Goal: Transaction & Acquisition: Purchase product/service

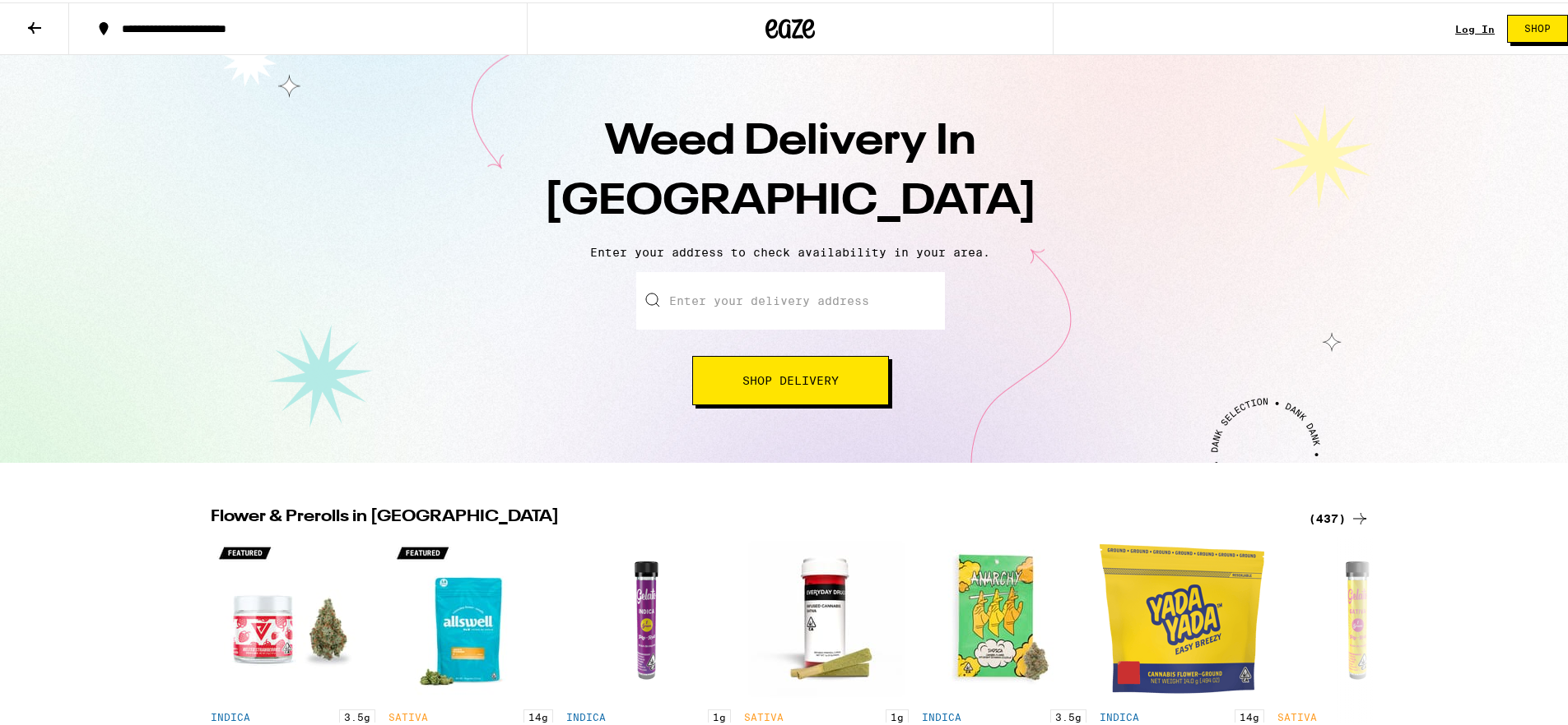
click at [774, 297] on input "Enter your delivery address" at bounding box center [790, 298] width 308 height 57
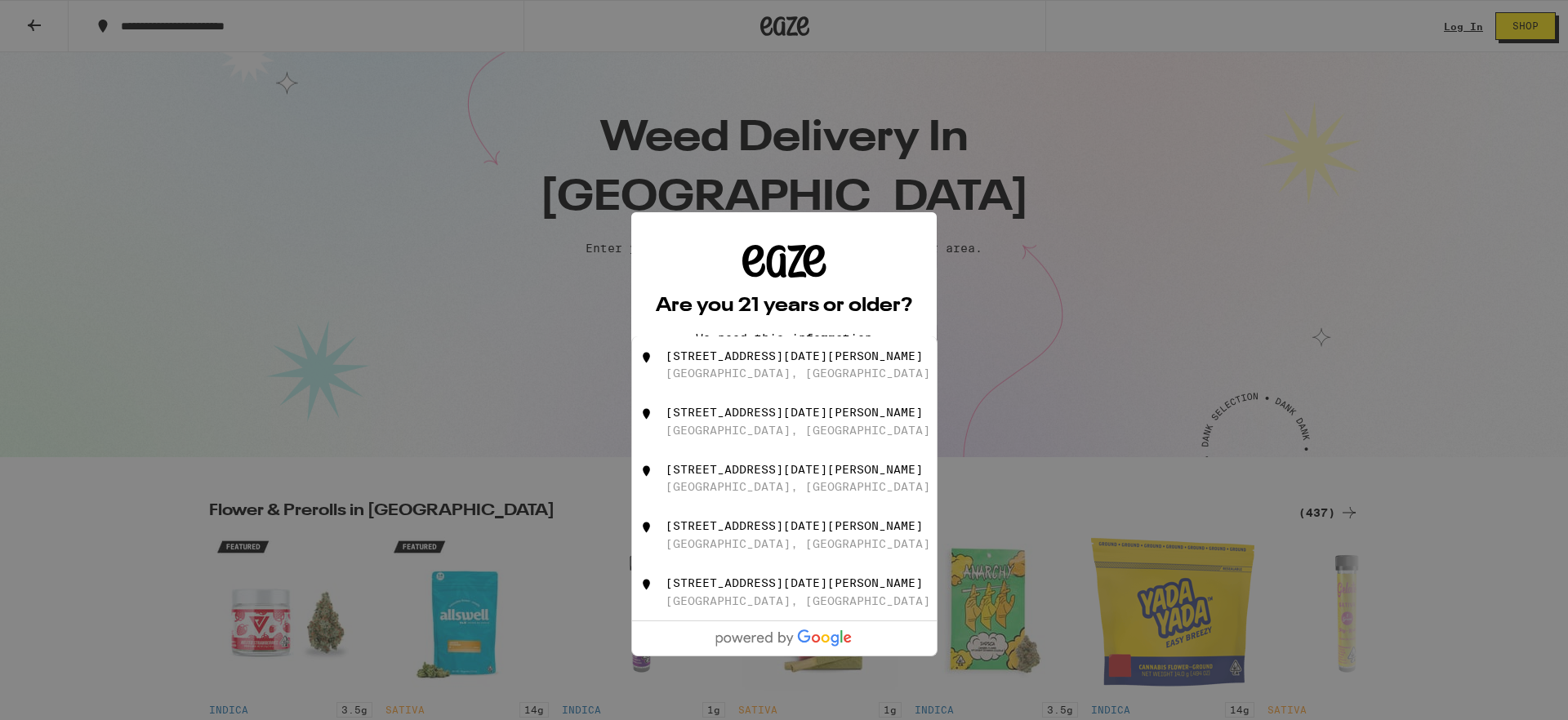
click at [833, 368] on div "[STREET_ADDRESS][DATE][PERSON_NAME]" at bounding box center [811, 365] width 291 height 31
type input "[STREET_ADDRESS][DATE][PERSON_NAME]"
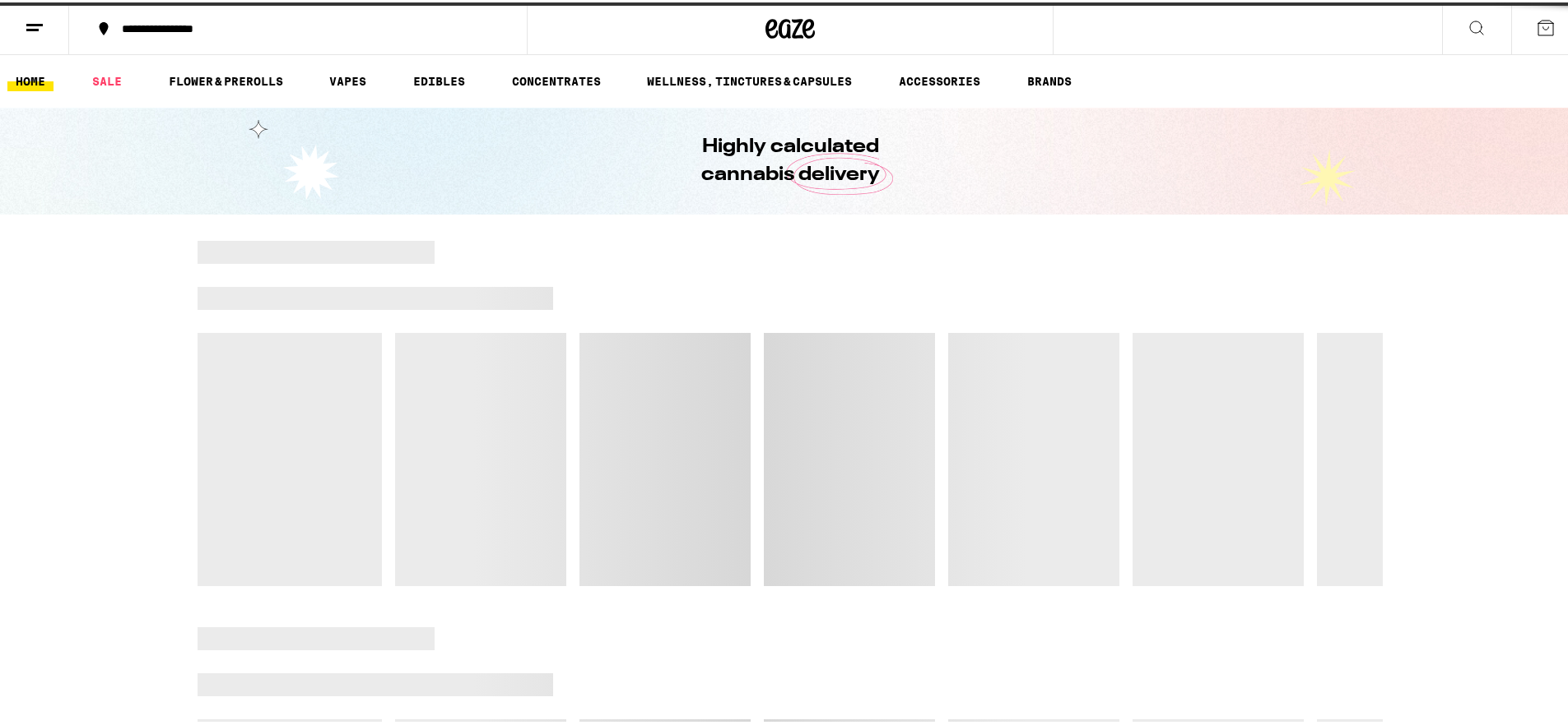
click at [835, 391] on div at bounding box center [790, 411] width 1185 height 345
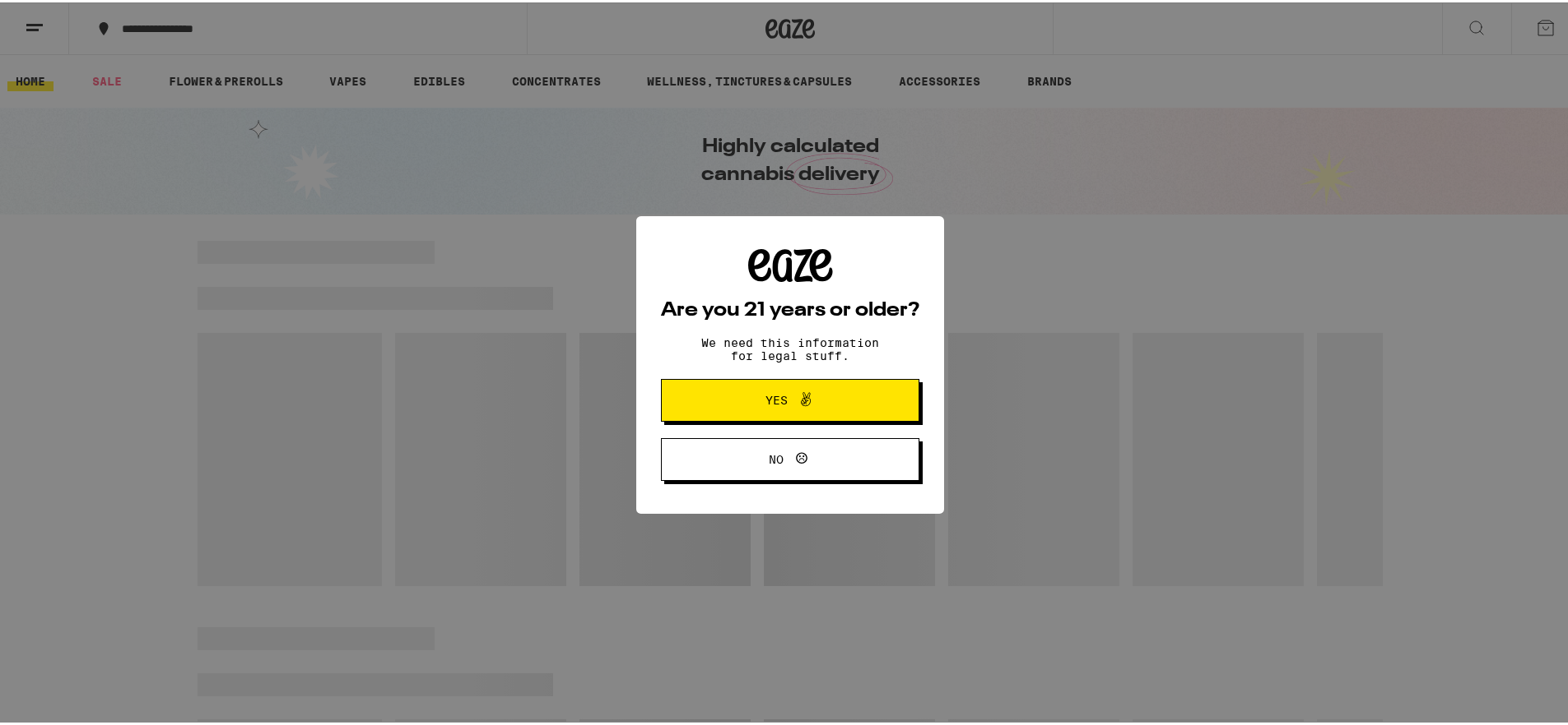
click at [851, 384] on button "Yes" at bounding box center [790, 398] width 258 height 43
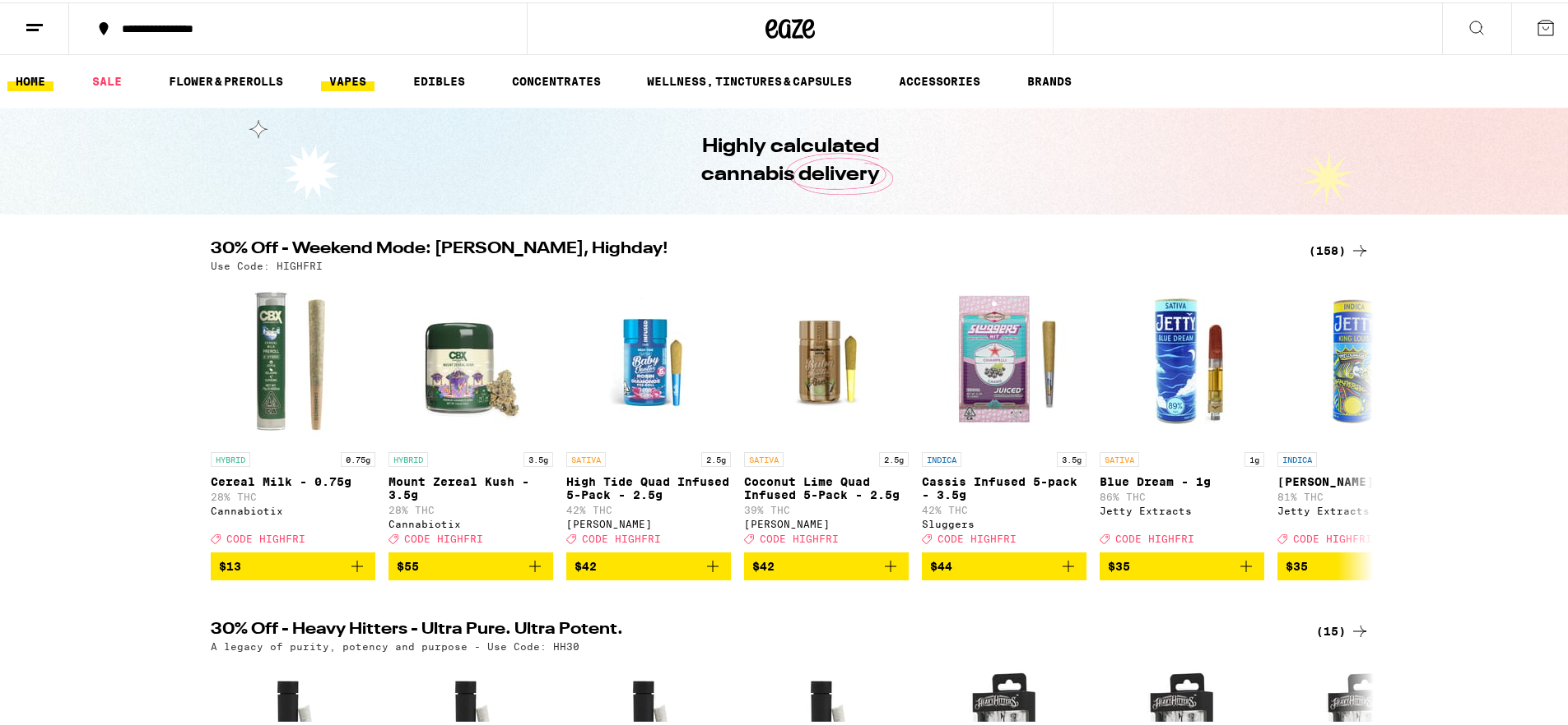
click at [335, 77] on link "VAPES" at bounding box center [347, 79] width 54 height 19
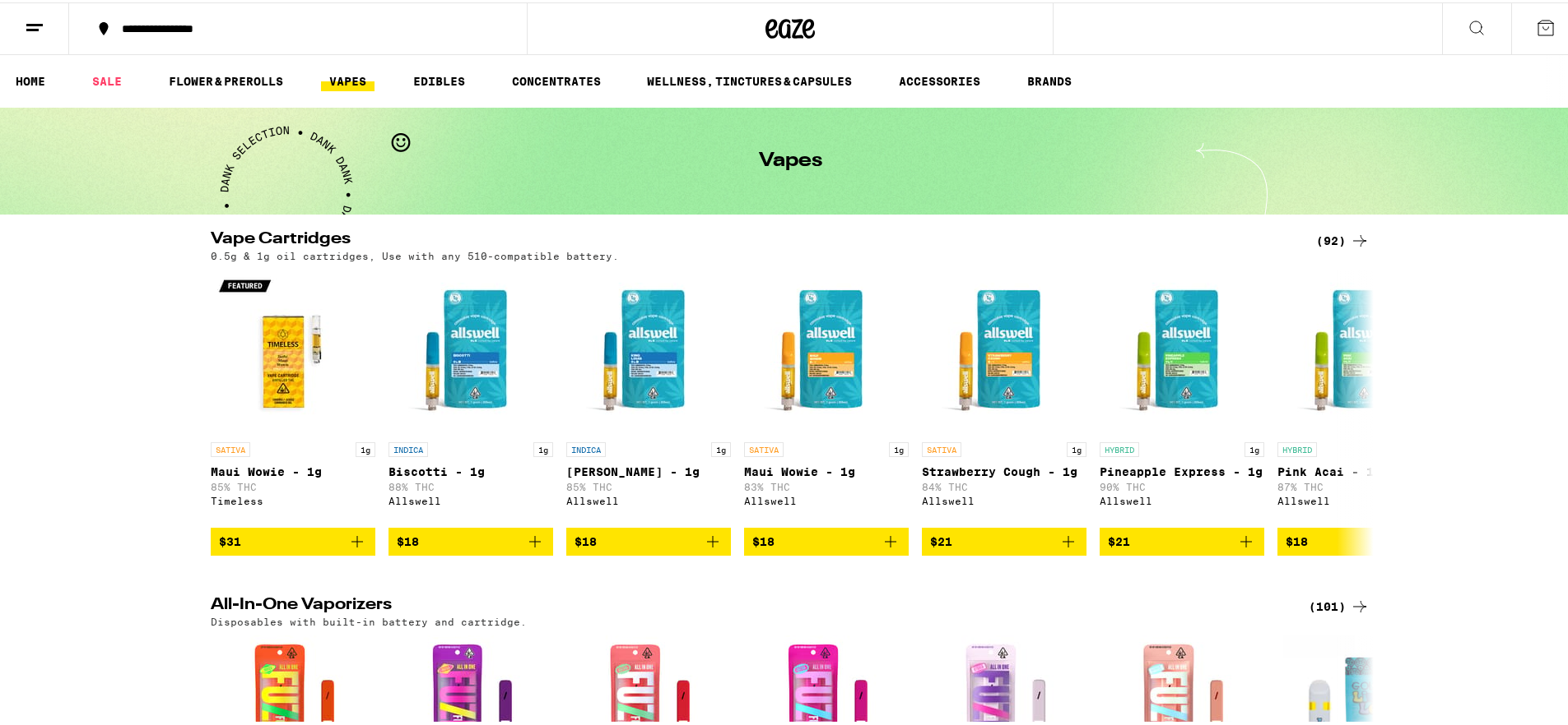
click at [1339, 243] on div "(92)" at bounding box center [1342, 239] width 54 height 19
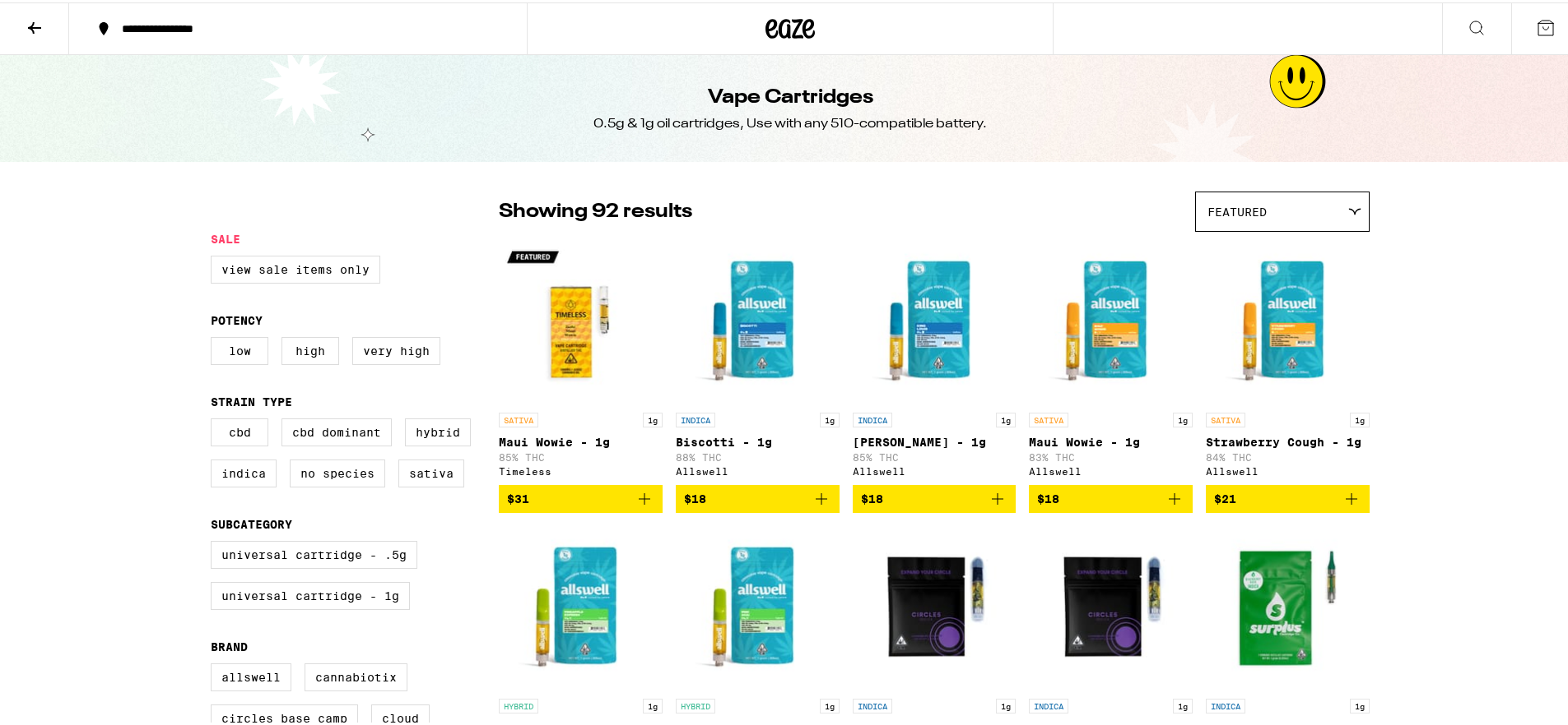
click at [1331, 206] on div "Featured" at bounding box center [1281, 210] width 173 height 39
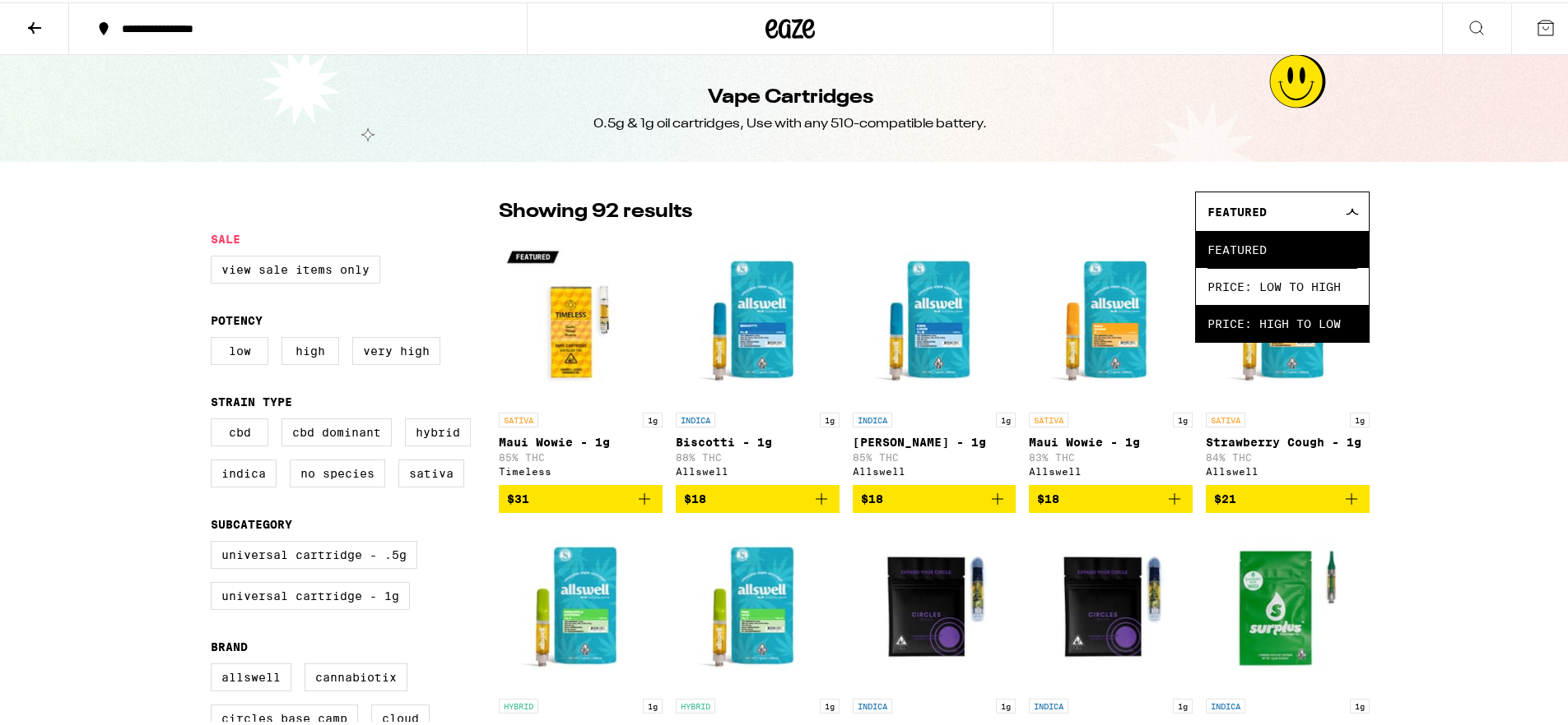
click at [1268, 324] on span "Price: High to Low" at bounding box center [1282, 322] width 150 height 37
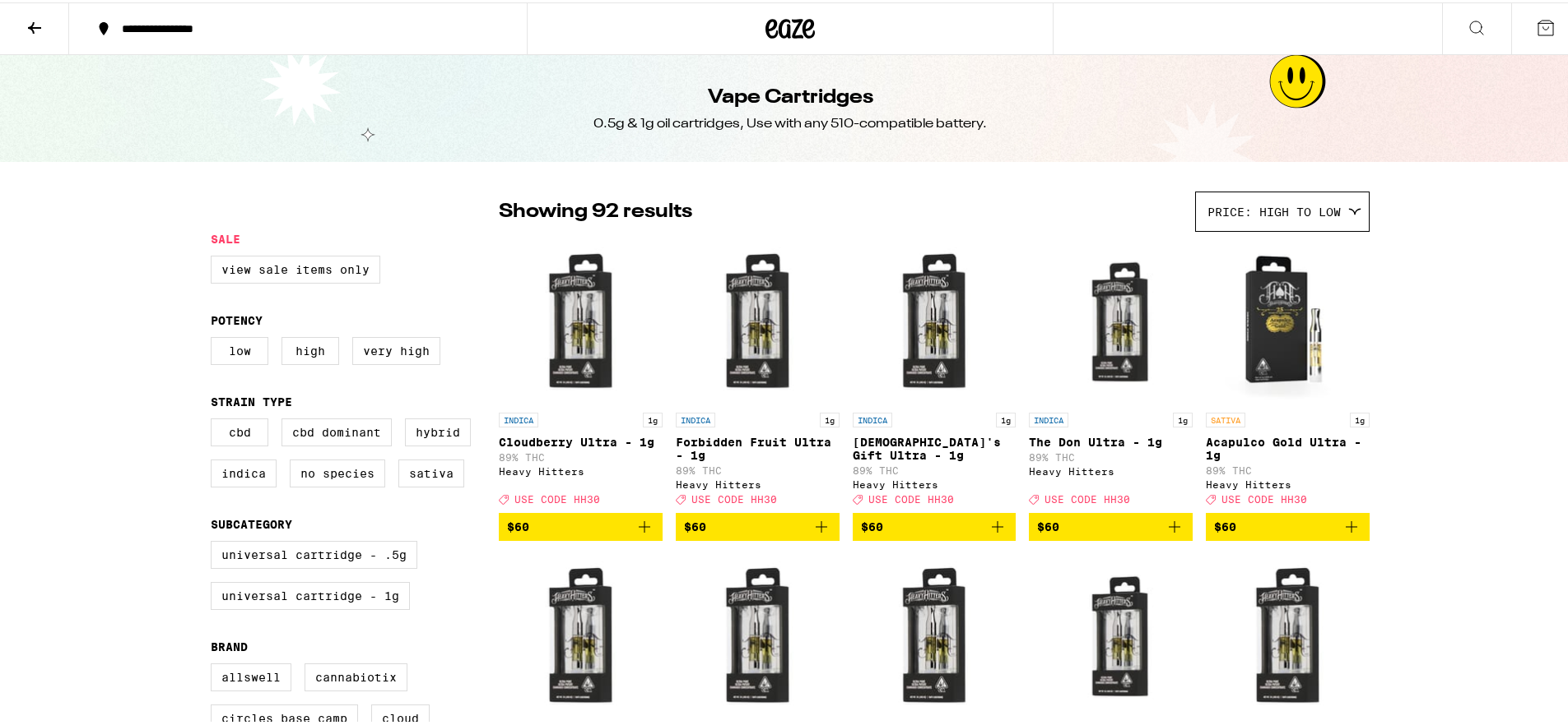
click at [753, 93] on h1 "Vape Cartridges" at bounding box center [791, 95] width 166 height 28
click at [819, 16] on div at bounding box center [790, 26] width 527 height 53
click at [800, 22] on icon at bounding box center [790, 26] width 50 height 29
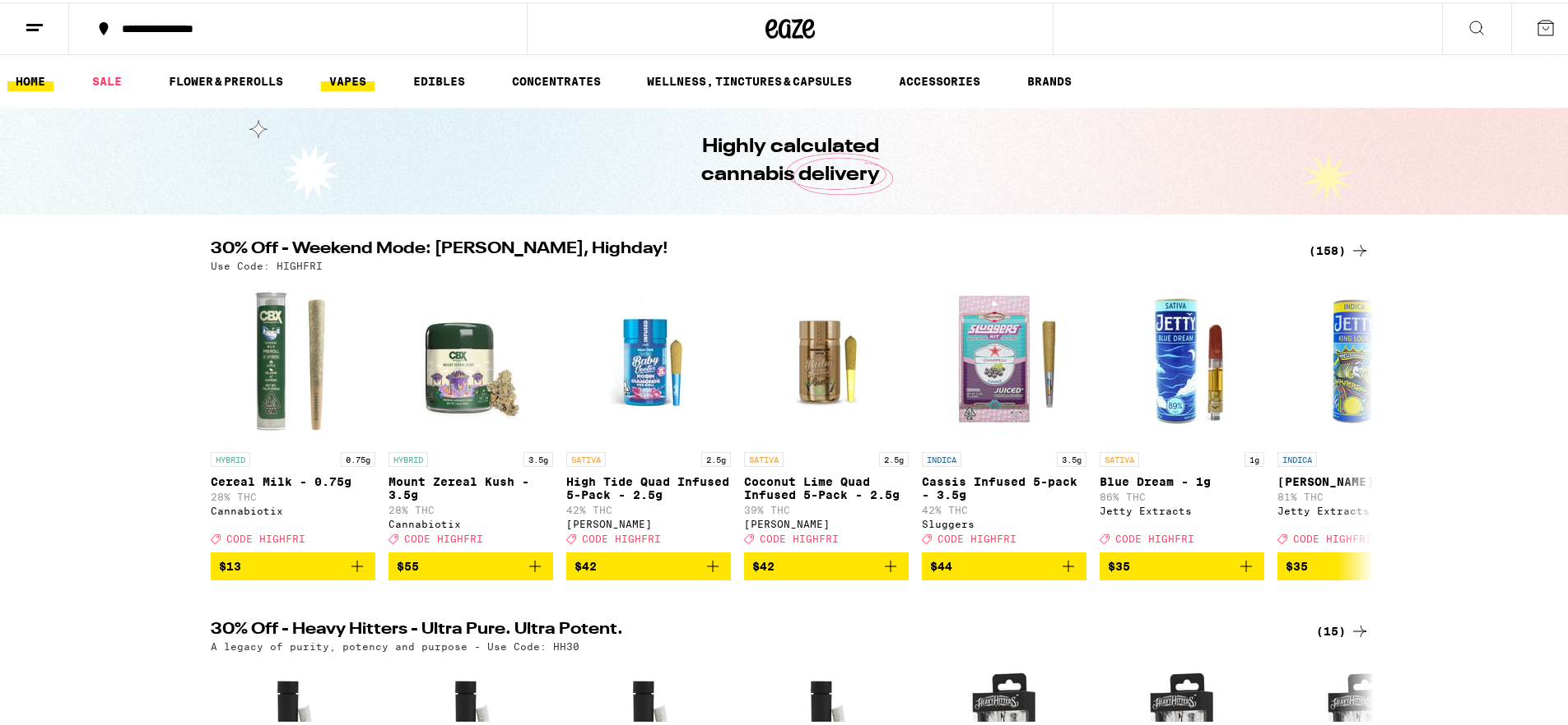
click at [340, 78] on link "VAPES" at bounding box center [347, 79] width 54 height 19
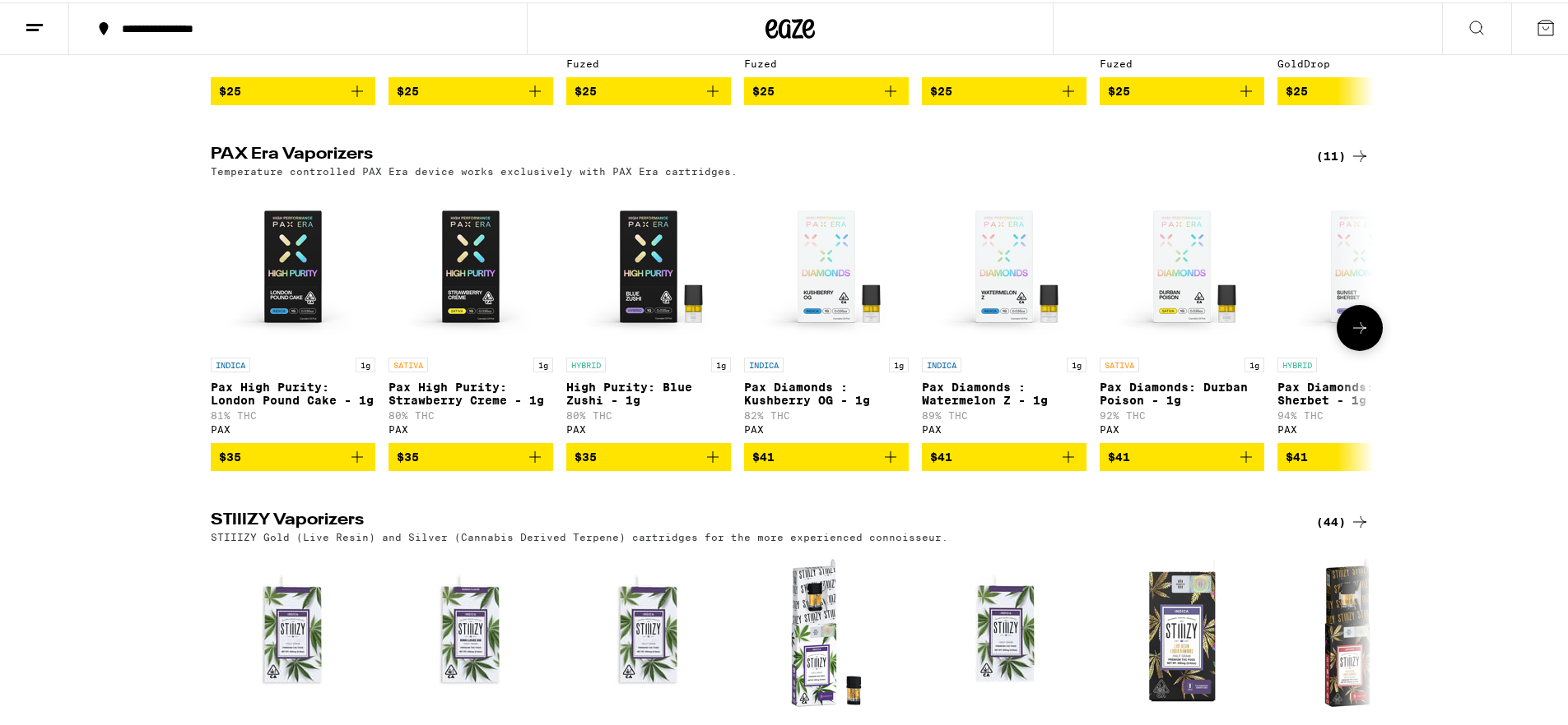
scroll to position [492, 0]
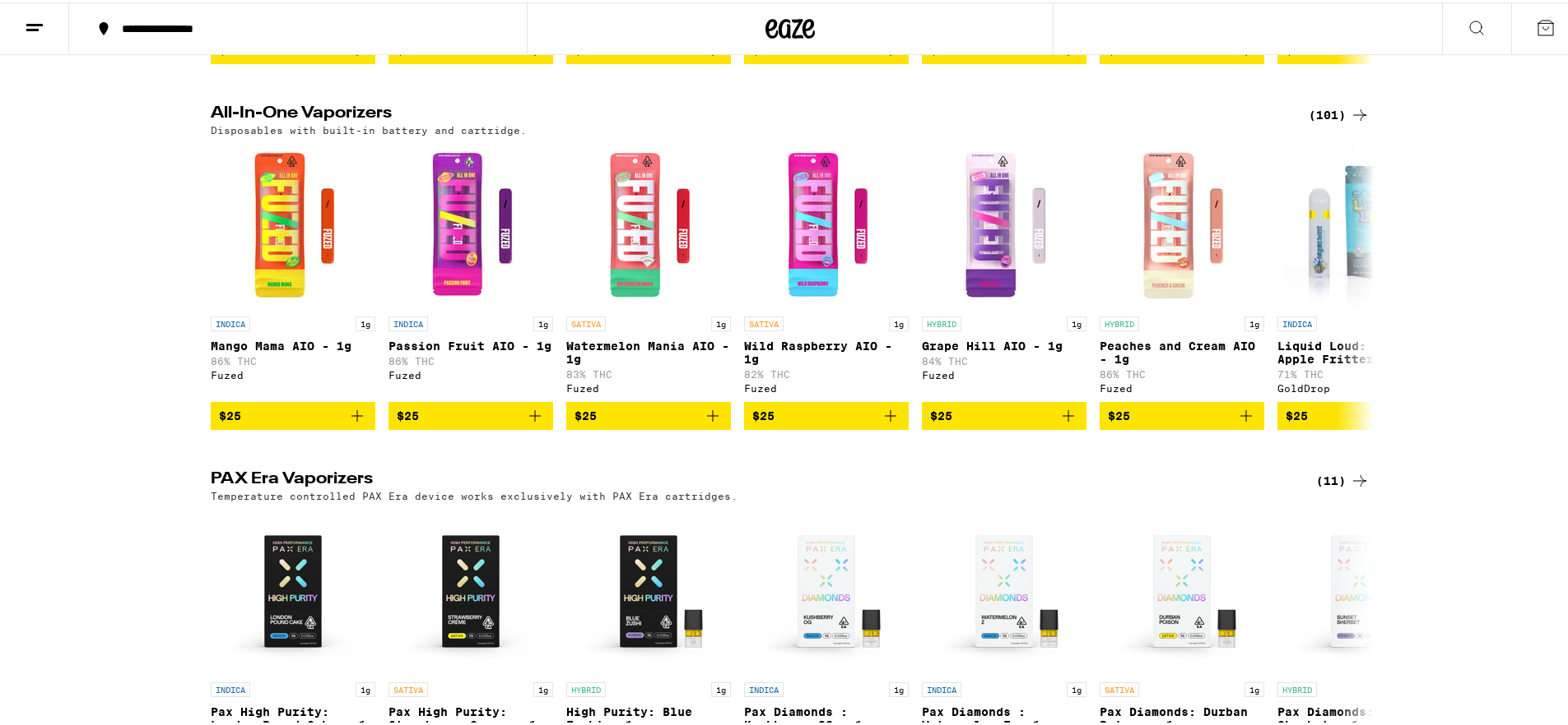
click at [1331, 113] on div "(101)" at bounding box center [1339, 112] width 60 height 19
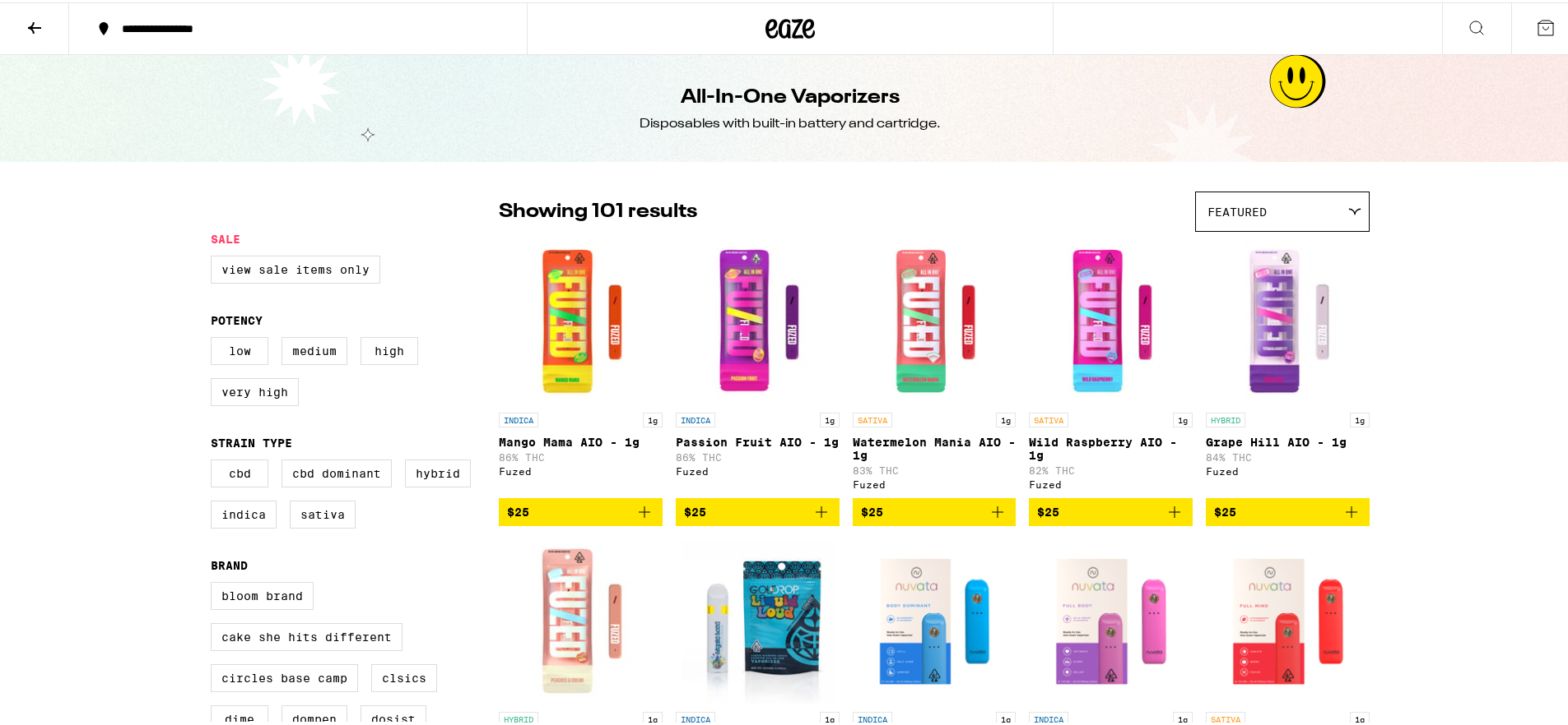
click at [1196, 208] on div "Featured" at bounding box center [1281, 210] width 173 height 39
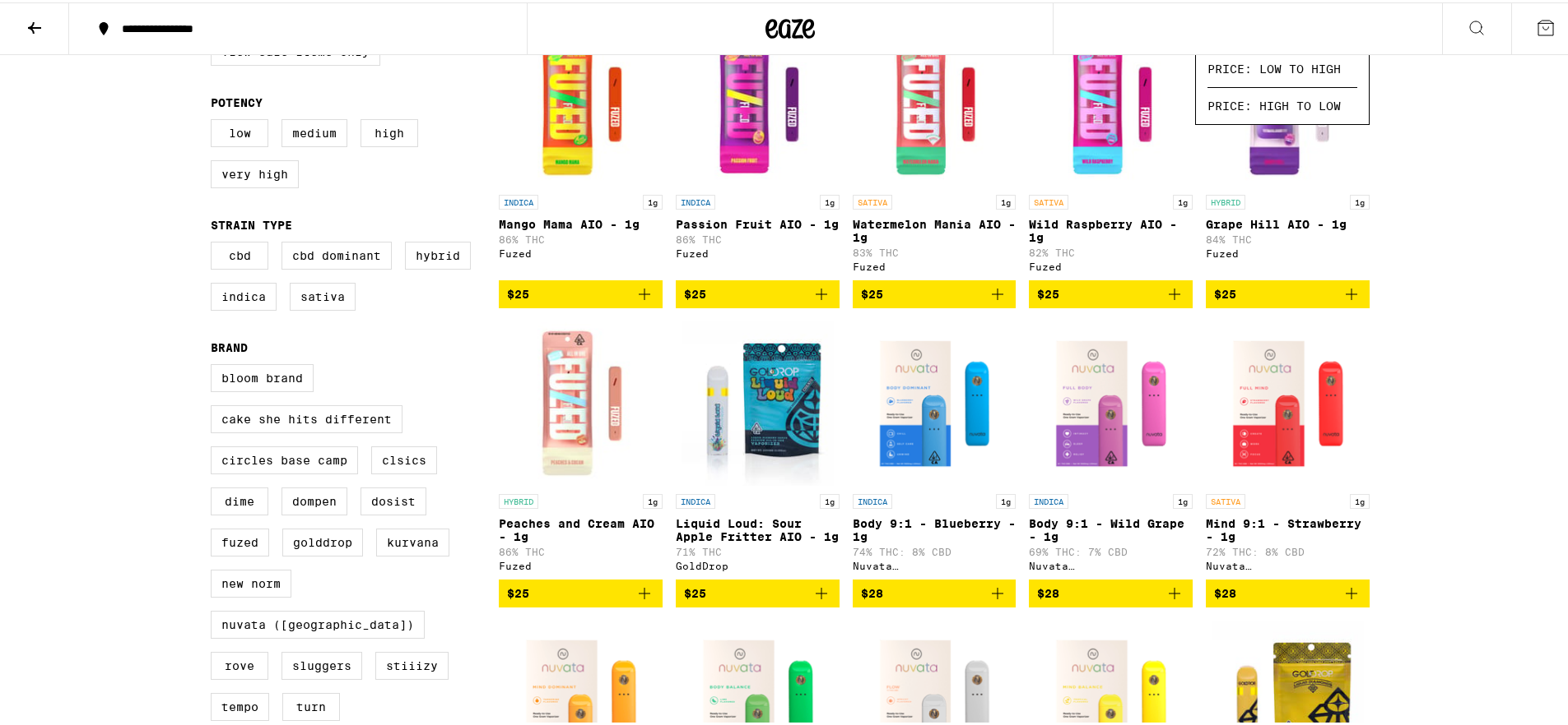
scroll to position [87, 0]
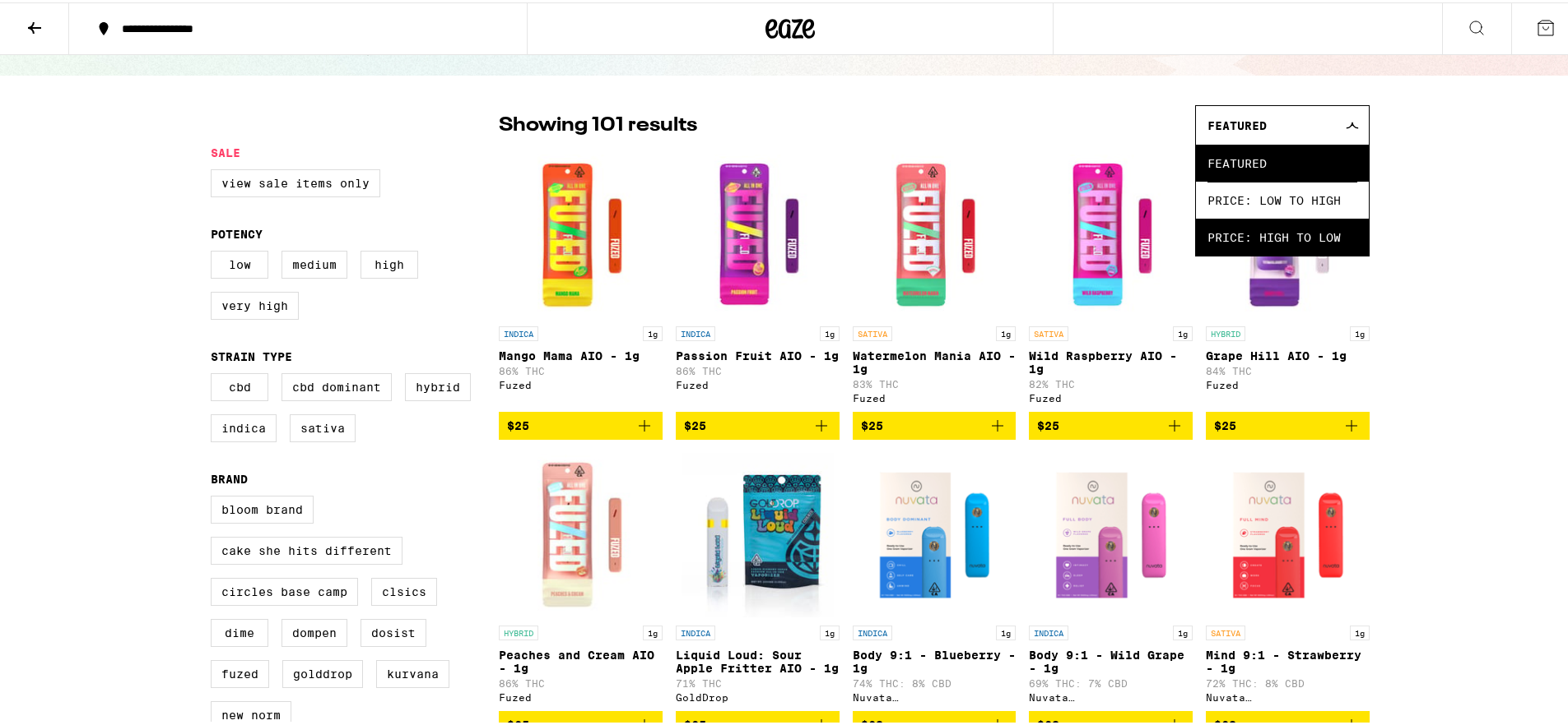
click at [1232, 248] on span "Price: High to Low" at bounding box center [1282, 235] width 150 height 37
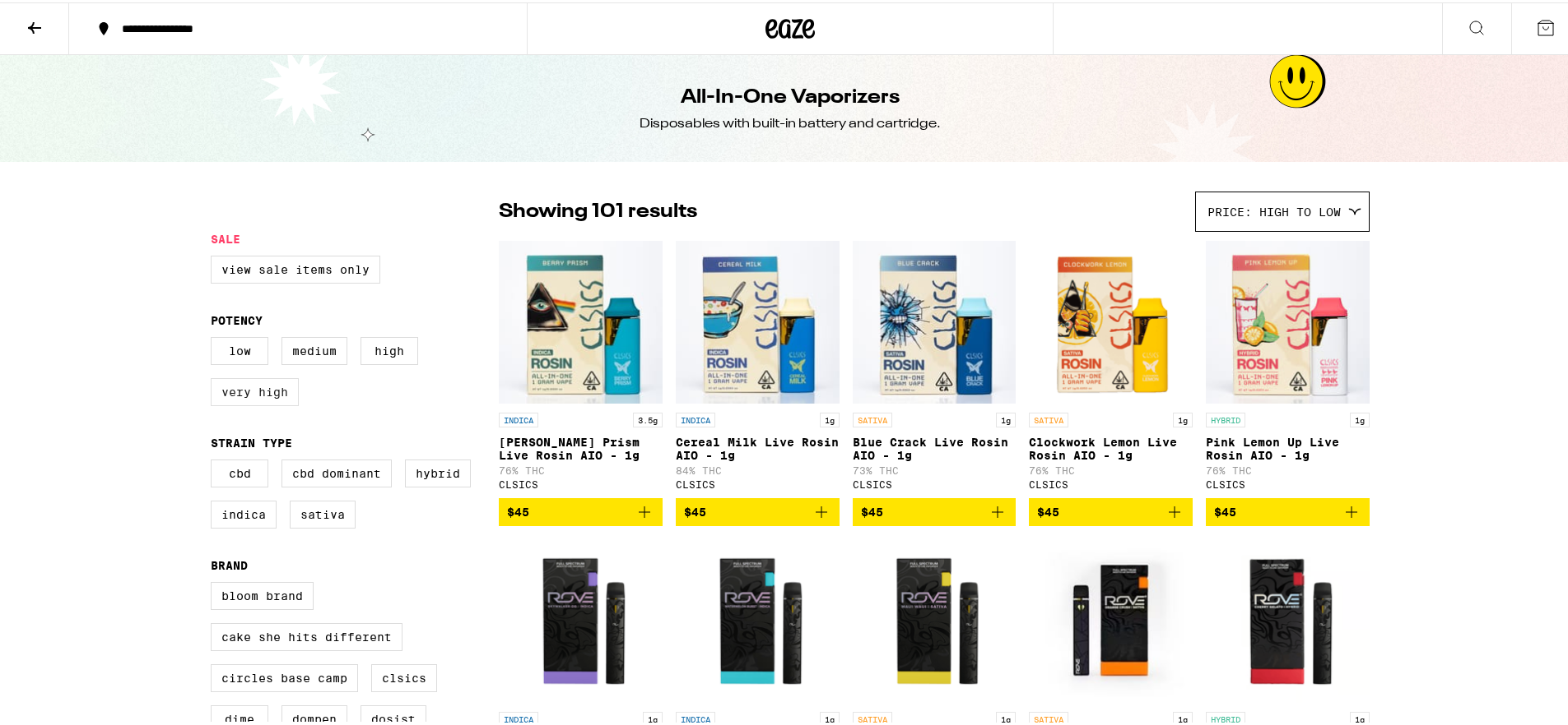
click at [251, 397] on label "Very High" at bounding box center [255, 390] width 88 height 28
click at [215, 338] on input "Very High" at bounding box center [214, 337] width 1 height 1
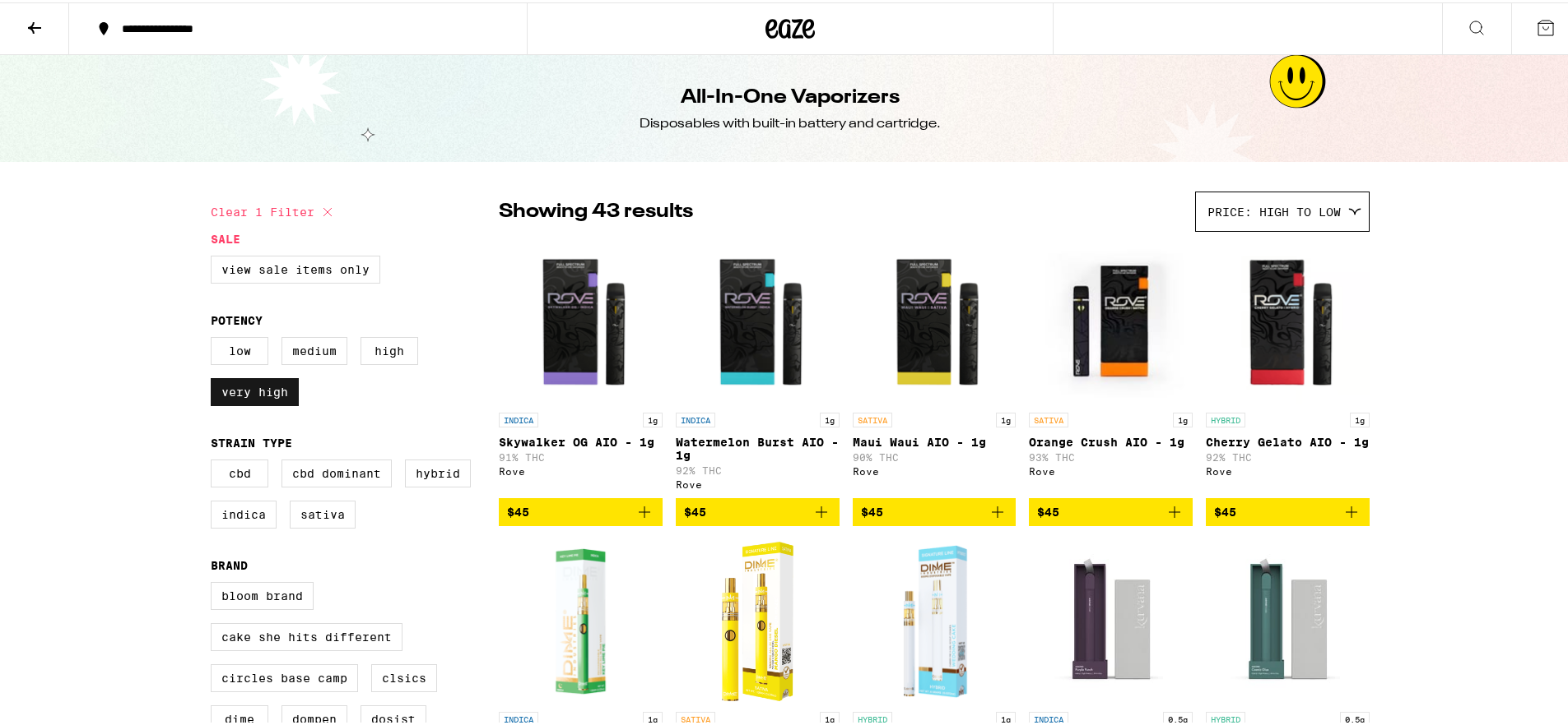
click at [276, 400] on label "Very High" at bounding box center [255, 390] width 88 height 28
click at [215, 338] on input "Very High" at bounding box center [214, 337] width 1 height 1
checkbox input "false"
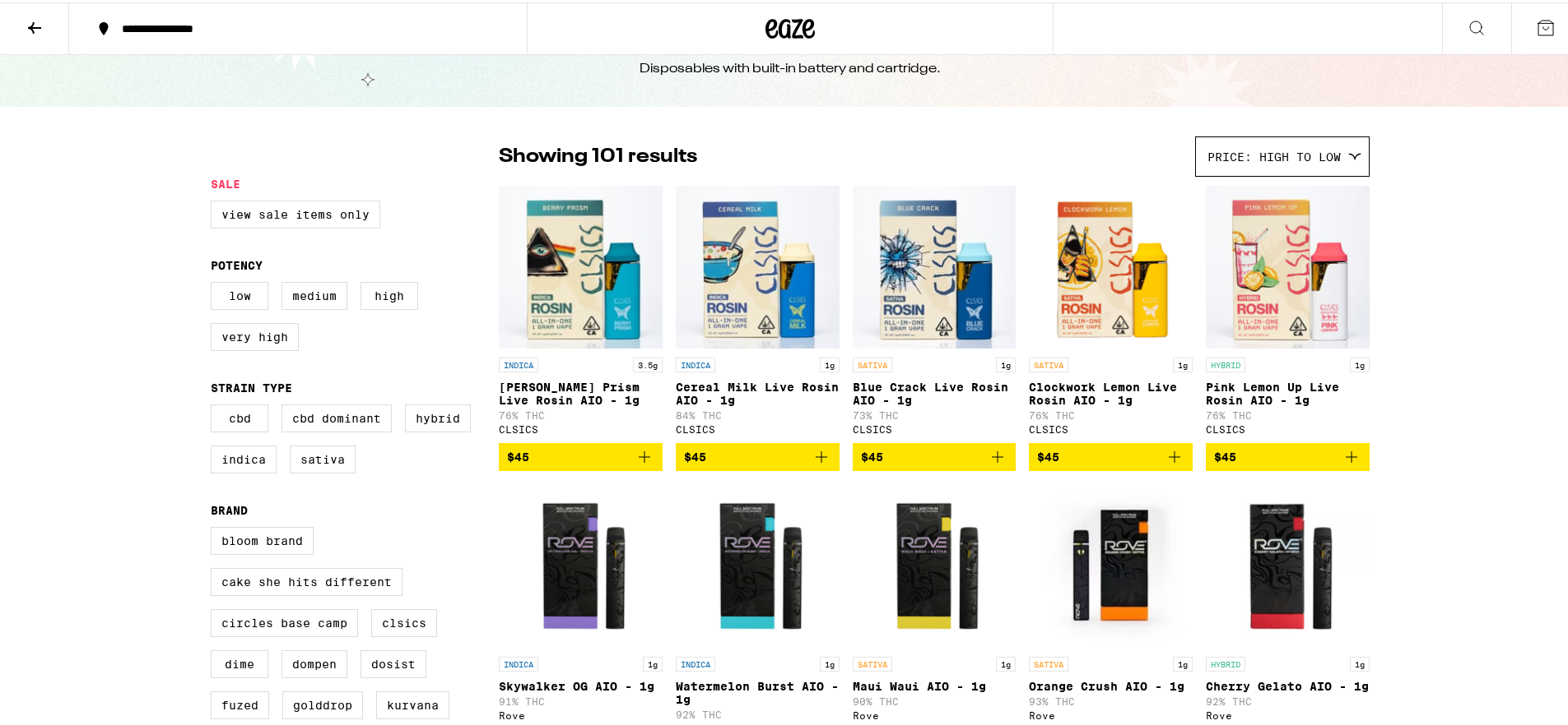
scroll to position [38, 0]
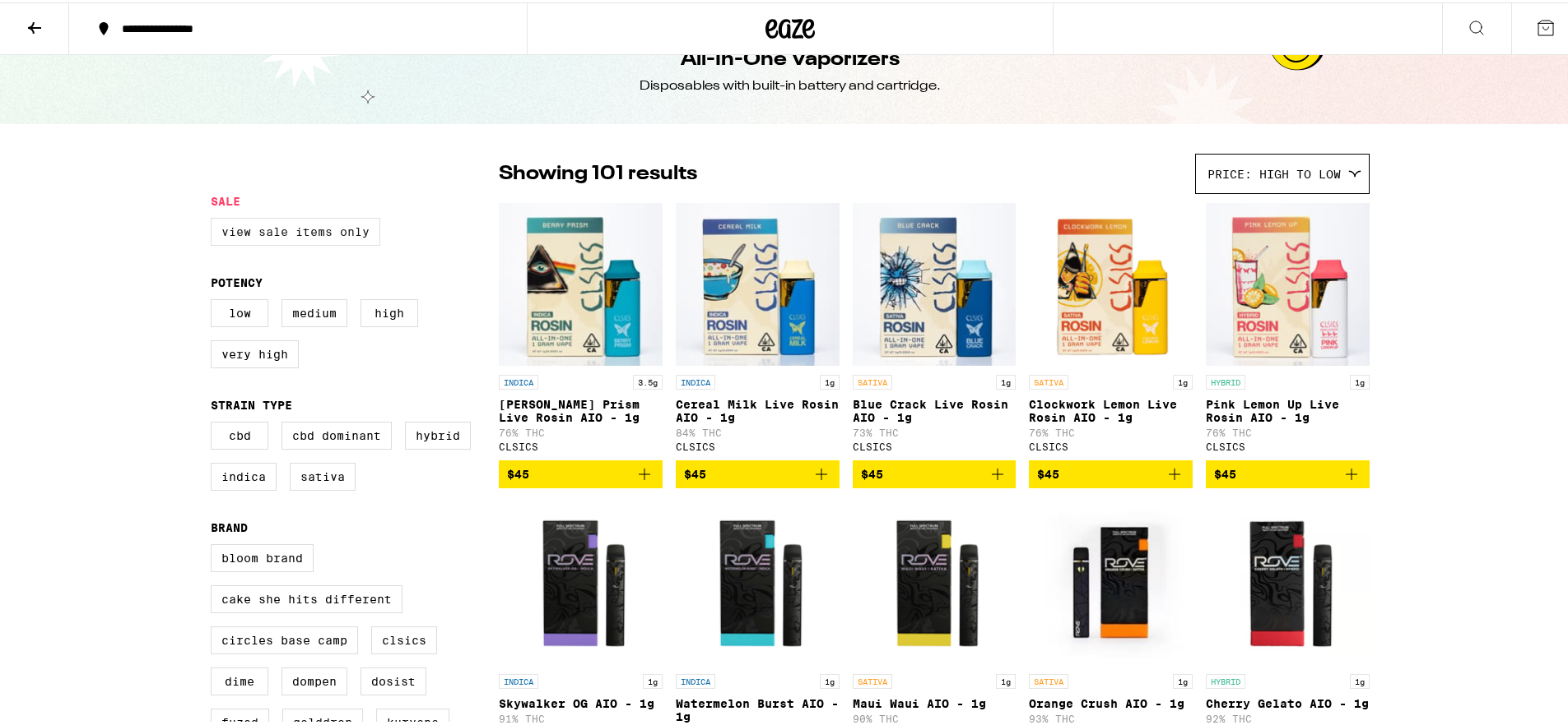
click at [305, 238] on label "View Sale Items Only" at bounding box center [295, 229] width 170 height 28
click at [215, 218] on input "View Sale Items Only" at bounding box center [214, 218] width 1 height 1
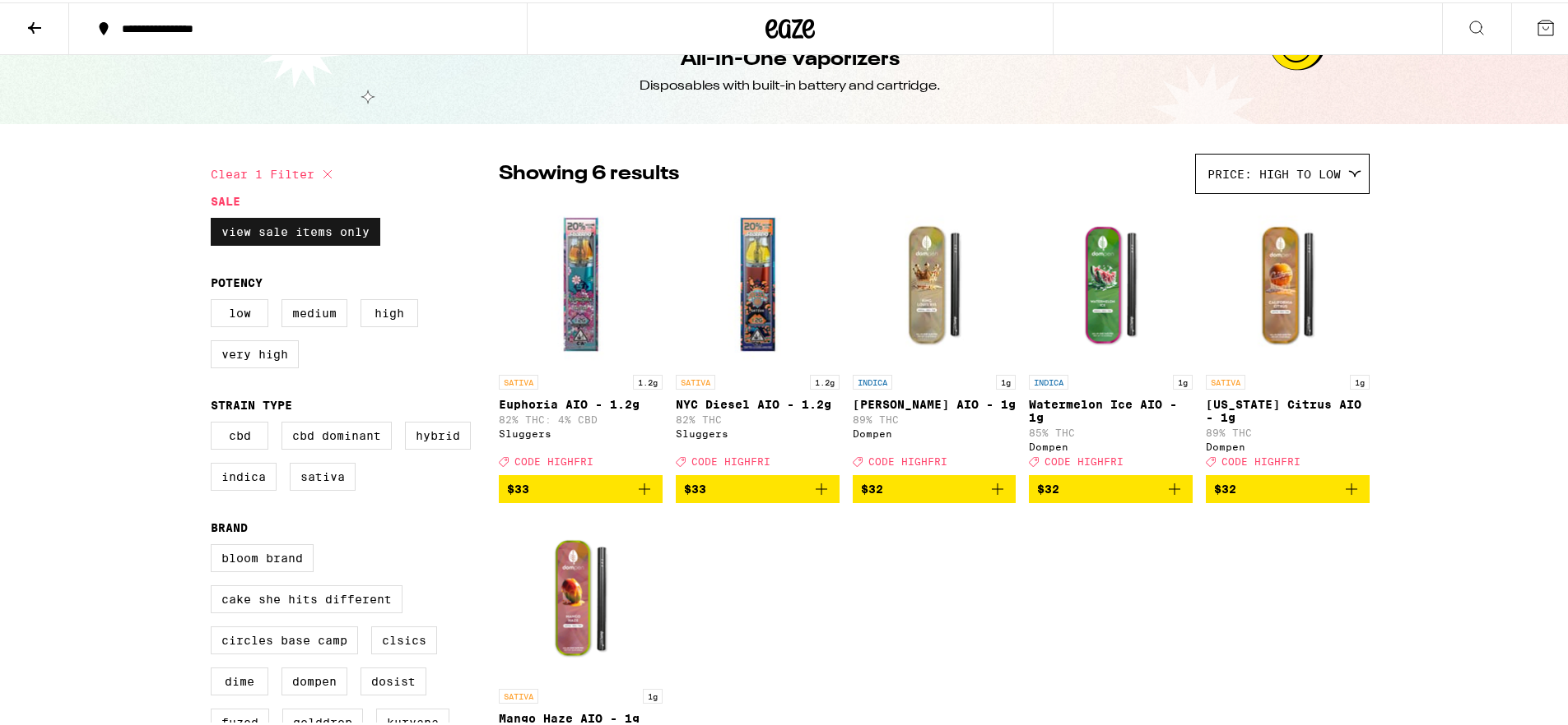
click at [332, 221] on label "View Sale Items Only" at bounding box center [295, 229] width 170 height 28
click at [215, 218] on input "View Sale Items Only" at bounding box center [214, 218] width 1 height 1
checkbox input "false"
